Goal: Check status: Check status

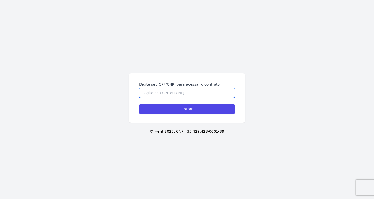
click at [199, 89] on input "Digite seu CPF/CNPJ para acessar o contrato" at bounding box center [186, 93] width 95 height 10
paste input "485.432.398-18"
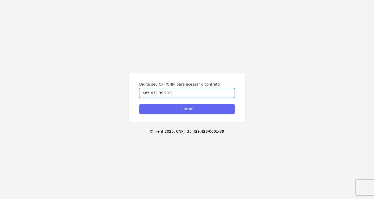
type input "485.432.398-18"
click at [166, 106] on input "Entrar" at bounding box center [186, 109] width 95 height 10
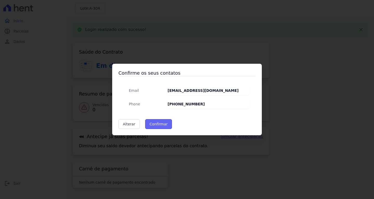
click at [156, 120] on button "Confirmar" at bounding box center [158, 124] width 27 height 10
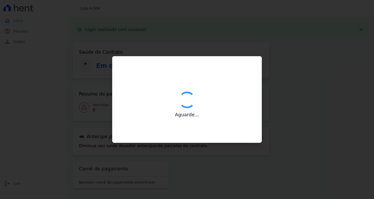
type input "Contatos confirmados com sucesso."
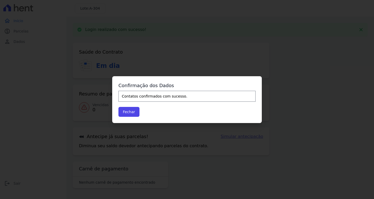
click at [135, 106] on div "Confirmação dos Dados Contatos confirmados com sucesso. Fechar" at bounding box center [186, 99] width 149 height 47
click at [129, 110] on button "Fechar" at bounding box center [128, 112] width 21 height 10
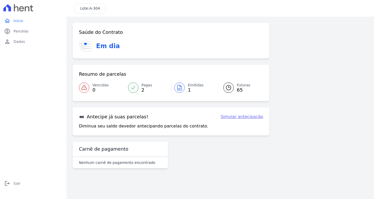
click at [183, 90] on div at bounding box center [179, 87] width 10 height 10
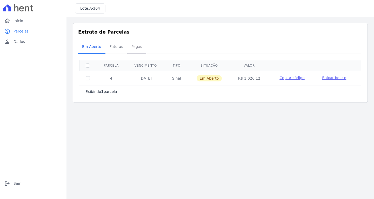
click at [134, 46] on span "Pagas" at bounding box center [136, 46] width 17 height 10
